Goal: Information Seeking & Learning: Learn about a topic

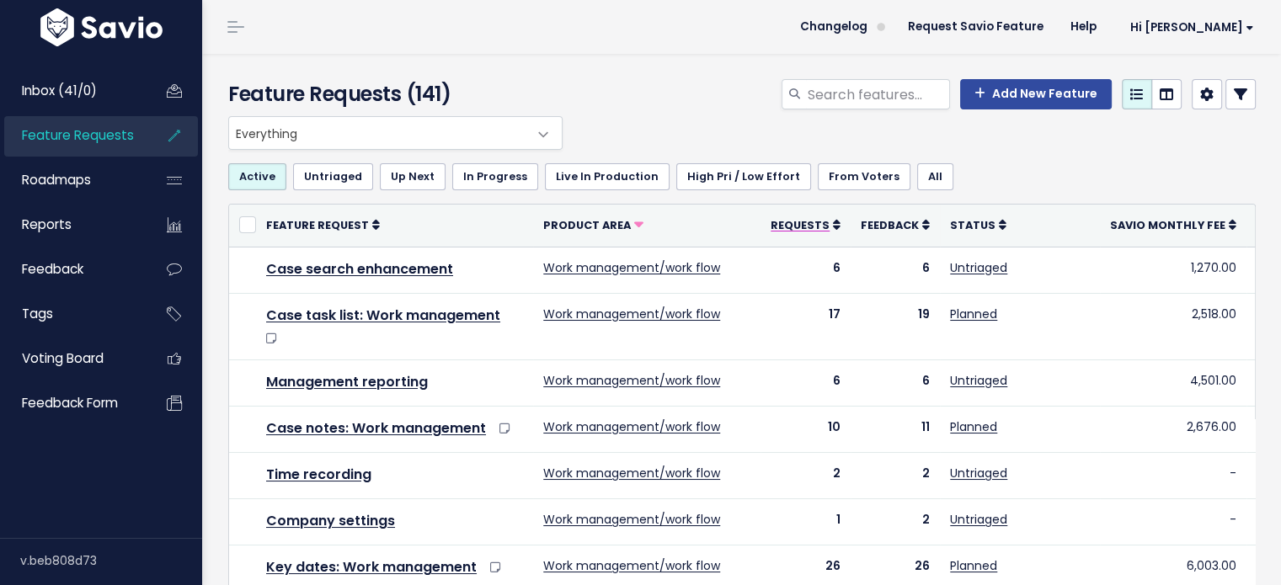
click at [781, 225] on span "Requests" at bounding box center [799, 225] width 59 height 14
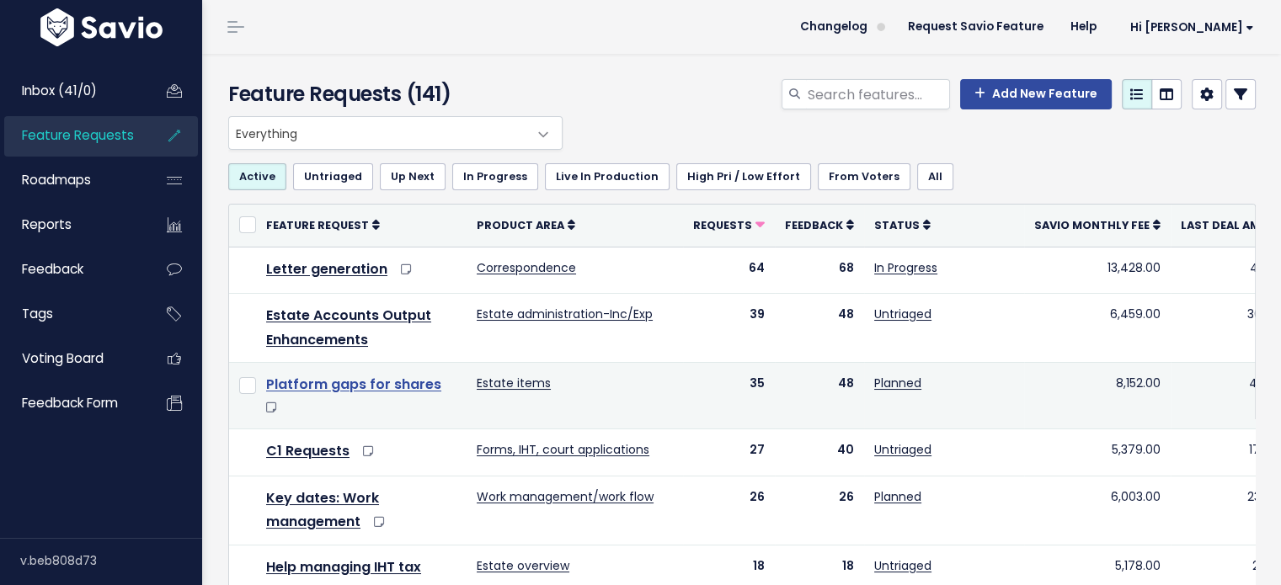
click at [364, 384] on link "Platform gaps for shares" at bounding box center [353, 384] width 175 height 19
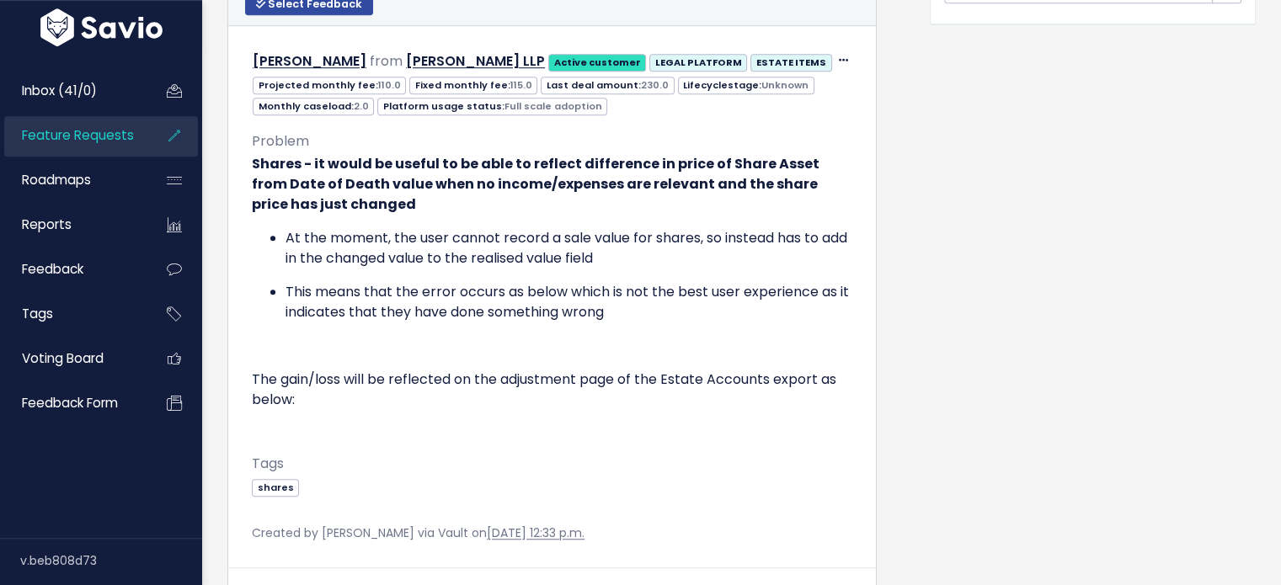
scroll to position [1021, 0]
